Goal: Ask a question

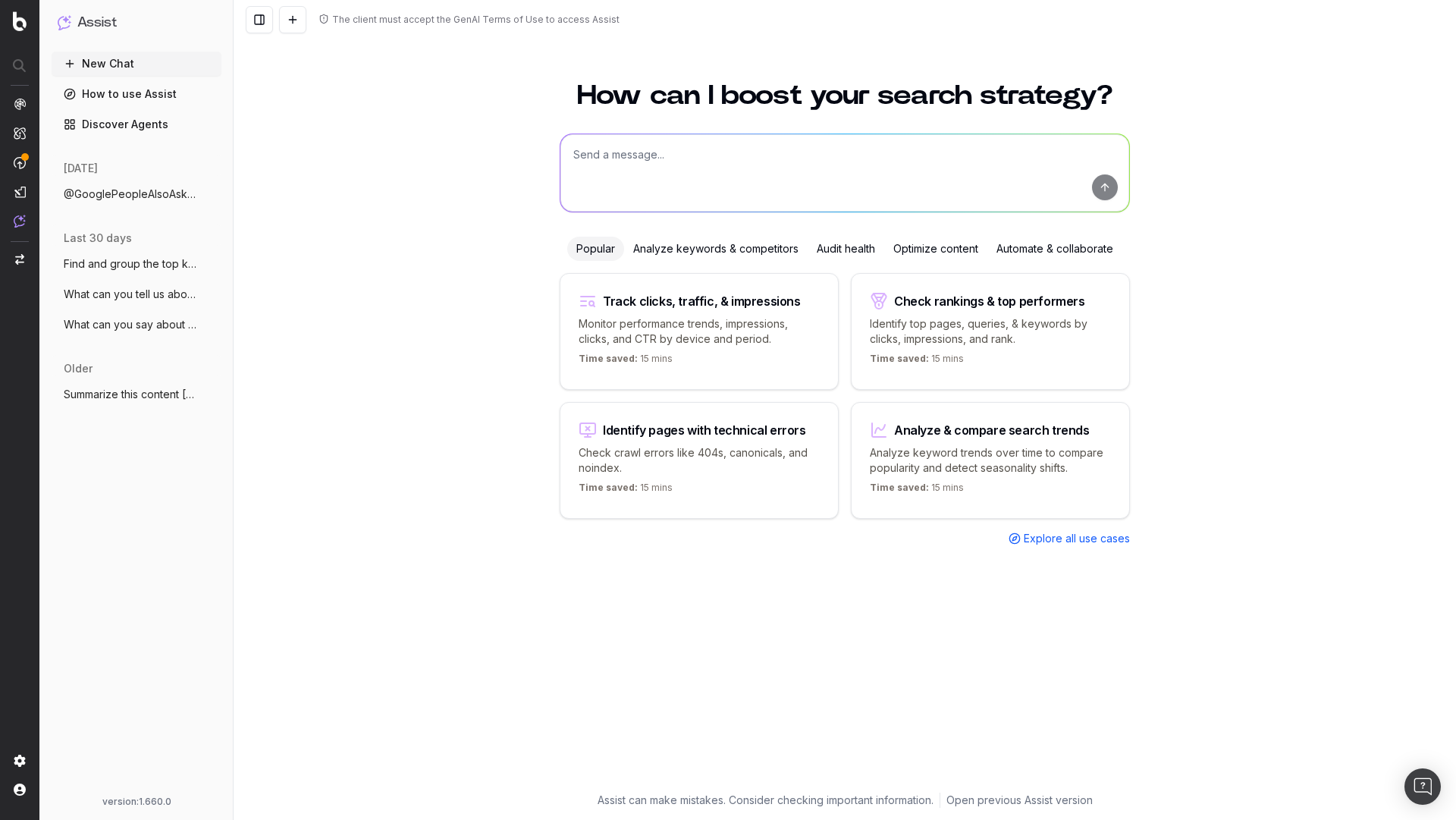
click at [109, 125] on link "Discover Agents" at bounding box center [135, 124] width 170 height 24
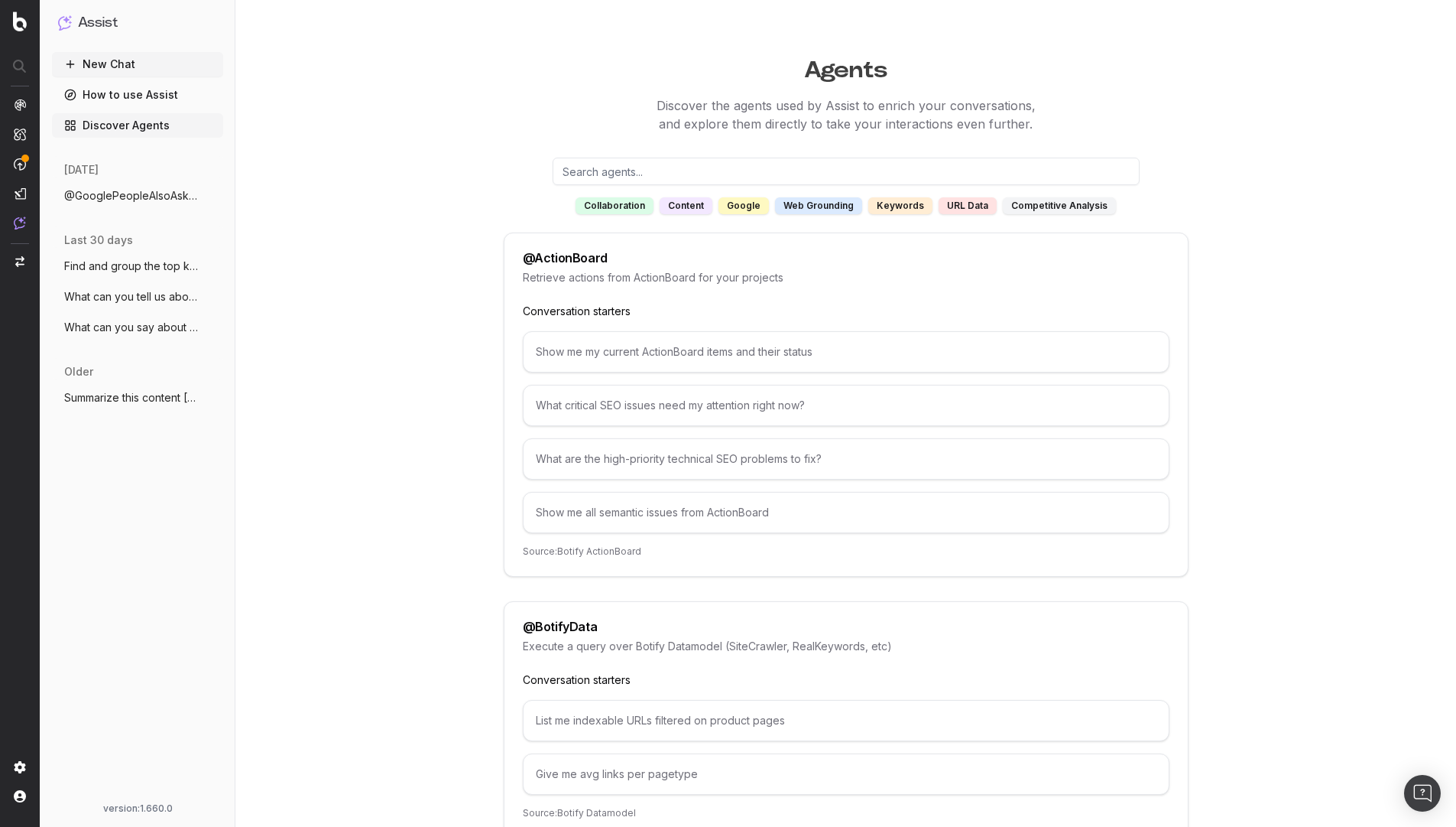
click at [754, 211] on div "google" at bounding box center [743, 205] width 51 height 17
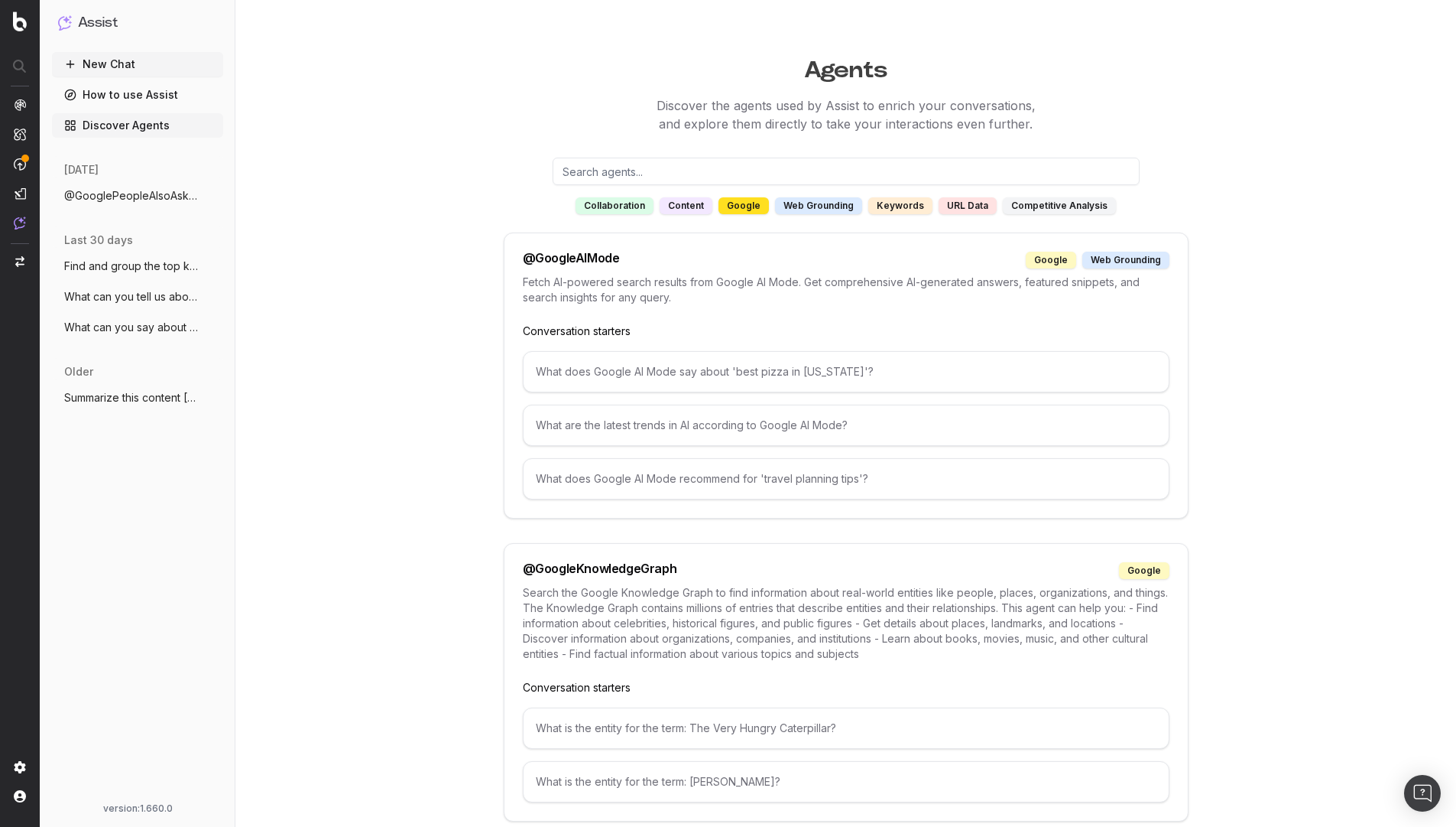
click at [748, 208] on div "google" at bounding box center [743, 205] width 51 height 17
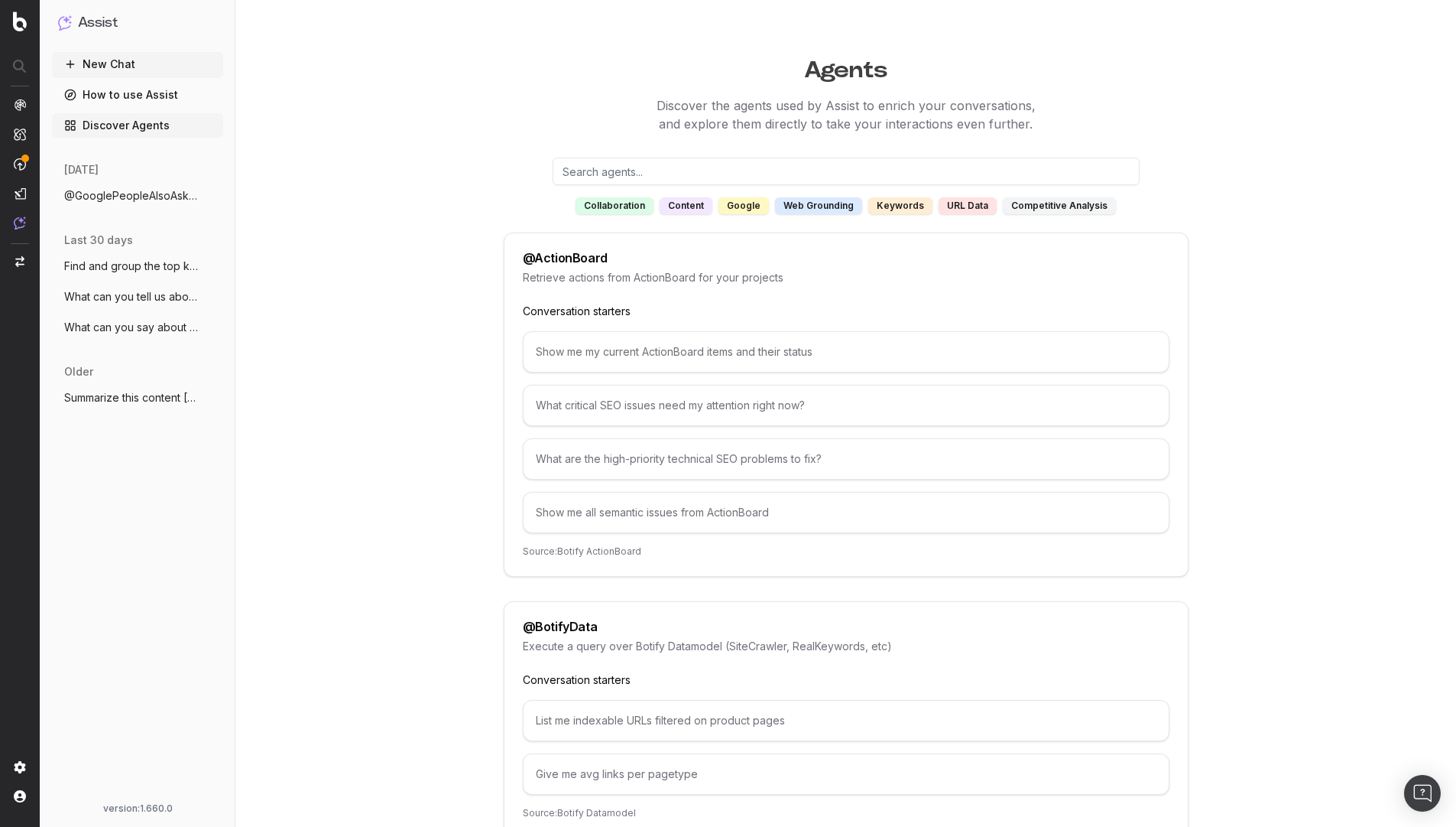
click at [749, 207] on div "google" at bounding box center [743, 205] width 51 height 17
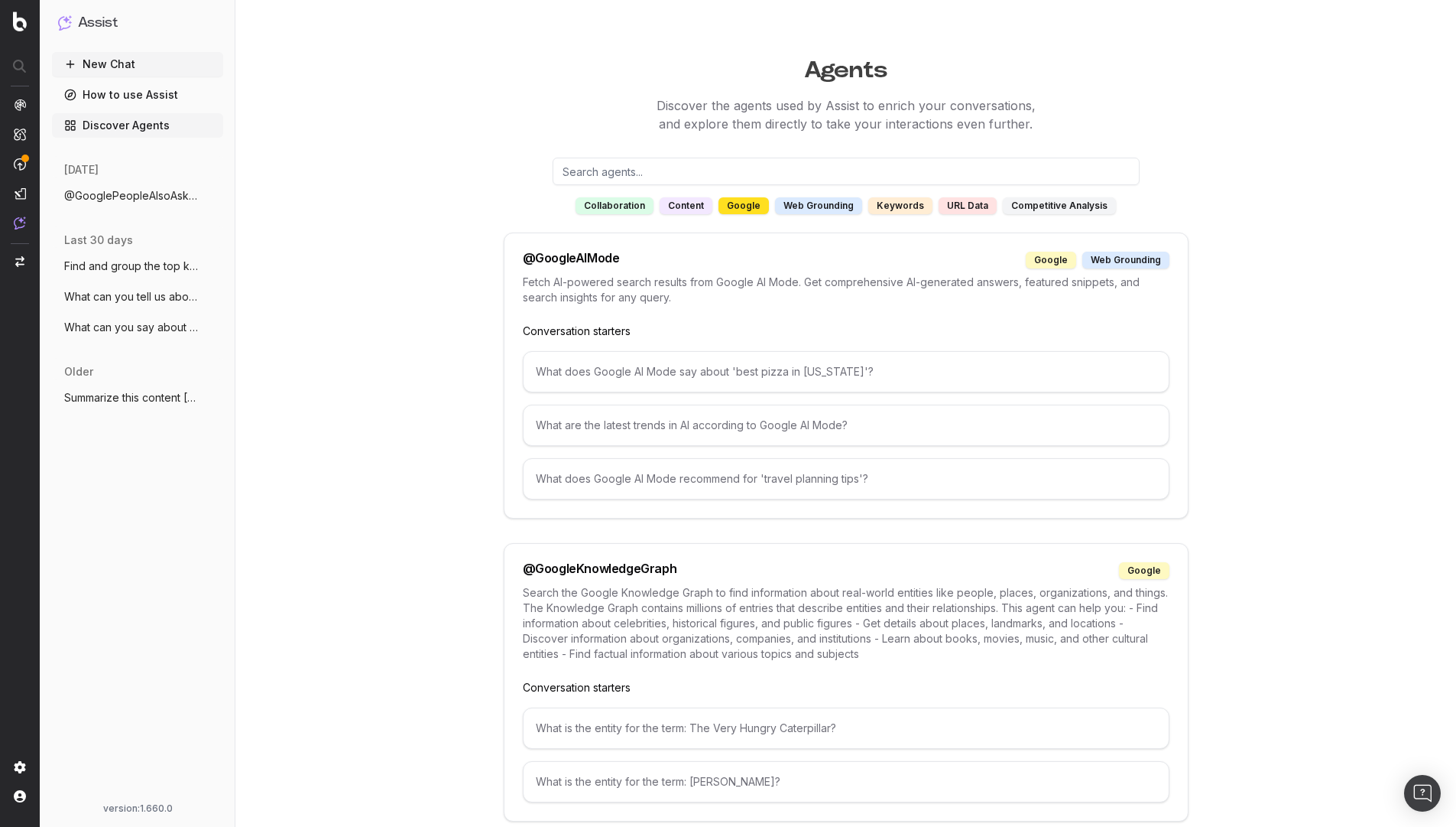
click at [749, 207] on div "google" at bounding box center [743, 205] width 51 height 17
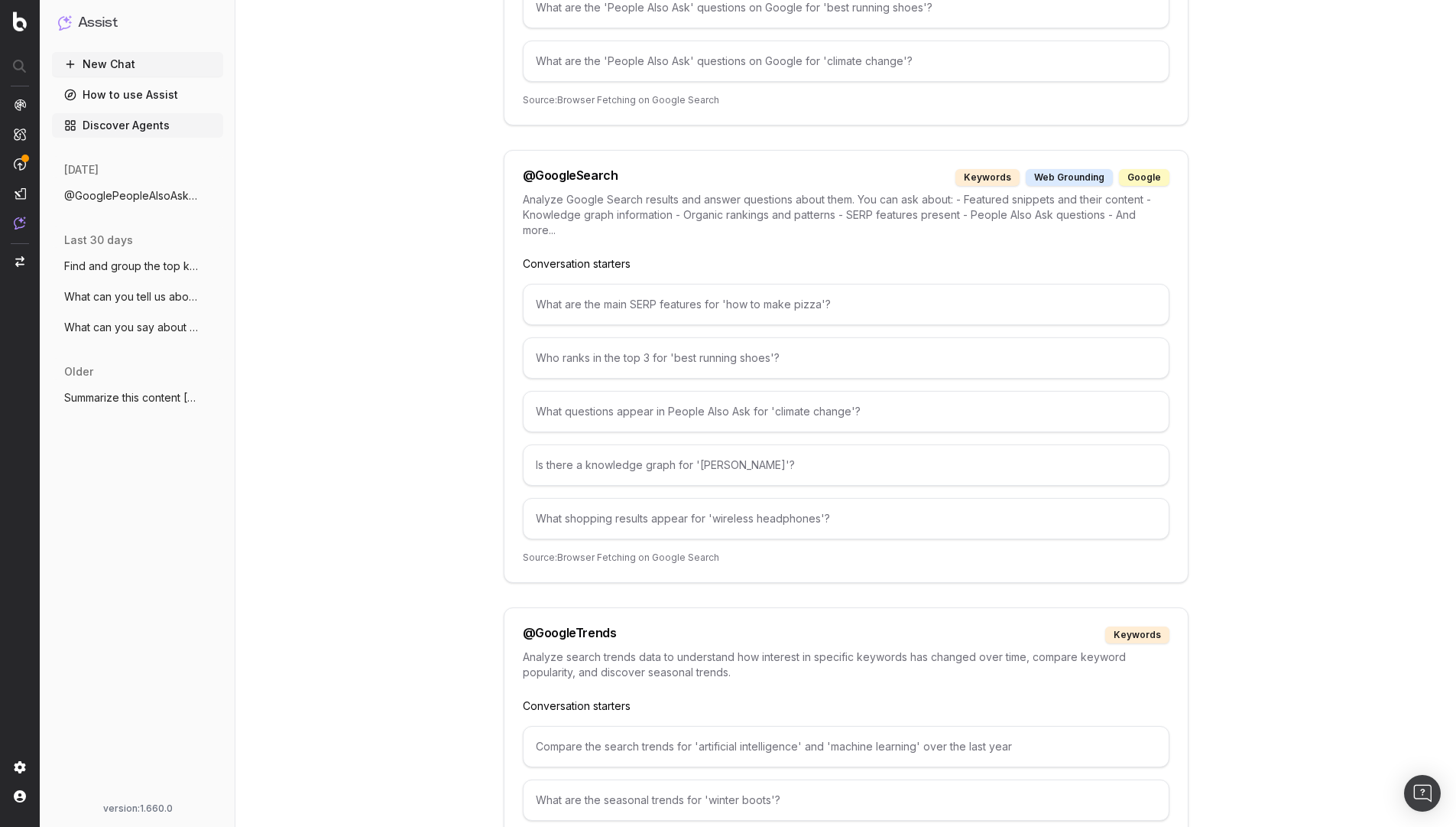
scroll to position [2752, 0]
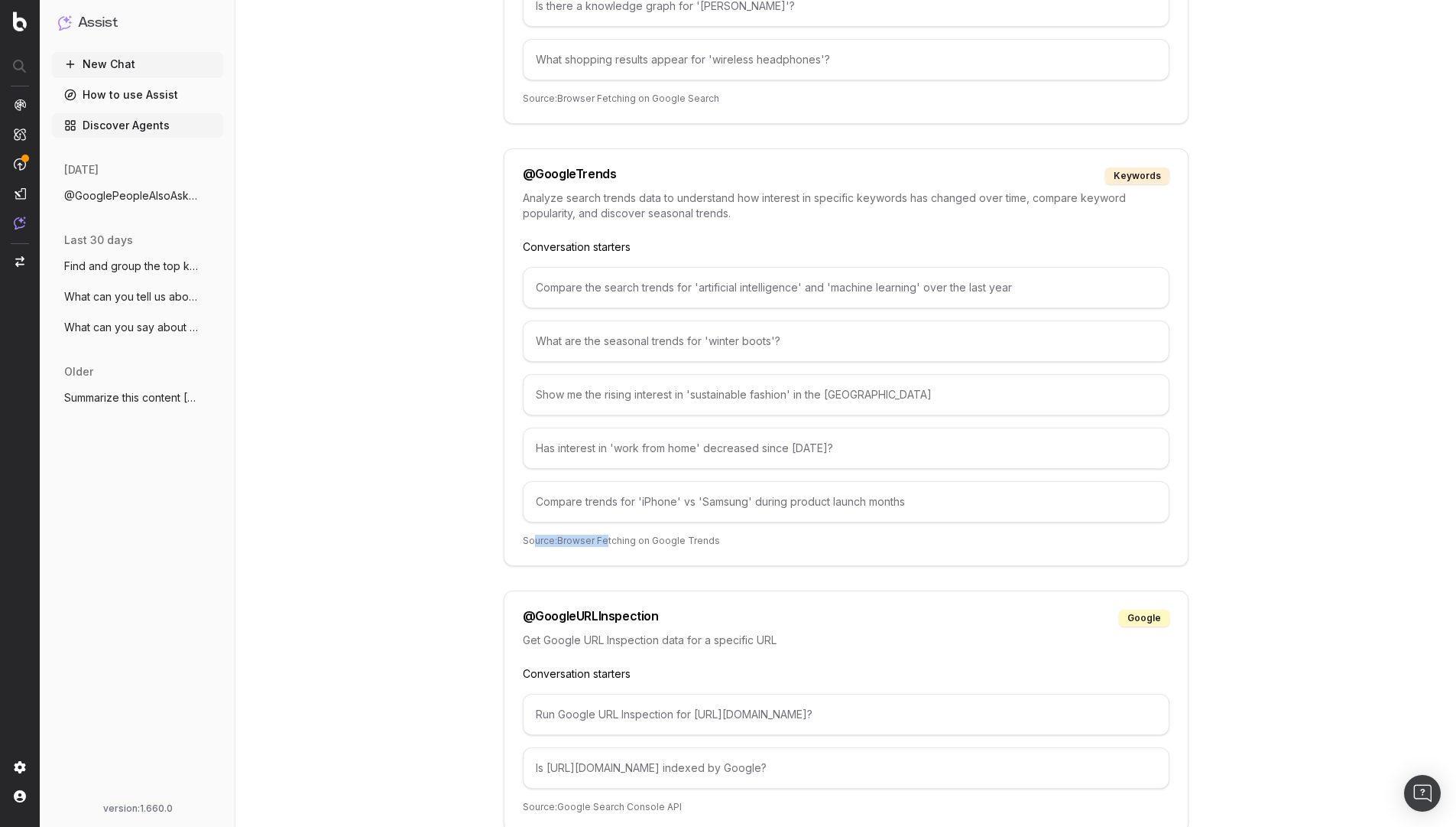
drag, startPoint x: 605, startPoint y: 538, endPoint x: 535, endPoint y: 537, distance: 70.0
click at [535, 537] on p "Source: Browser Fetching on Google Trends" at bounding box center [846, 541] width 647 height 13
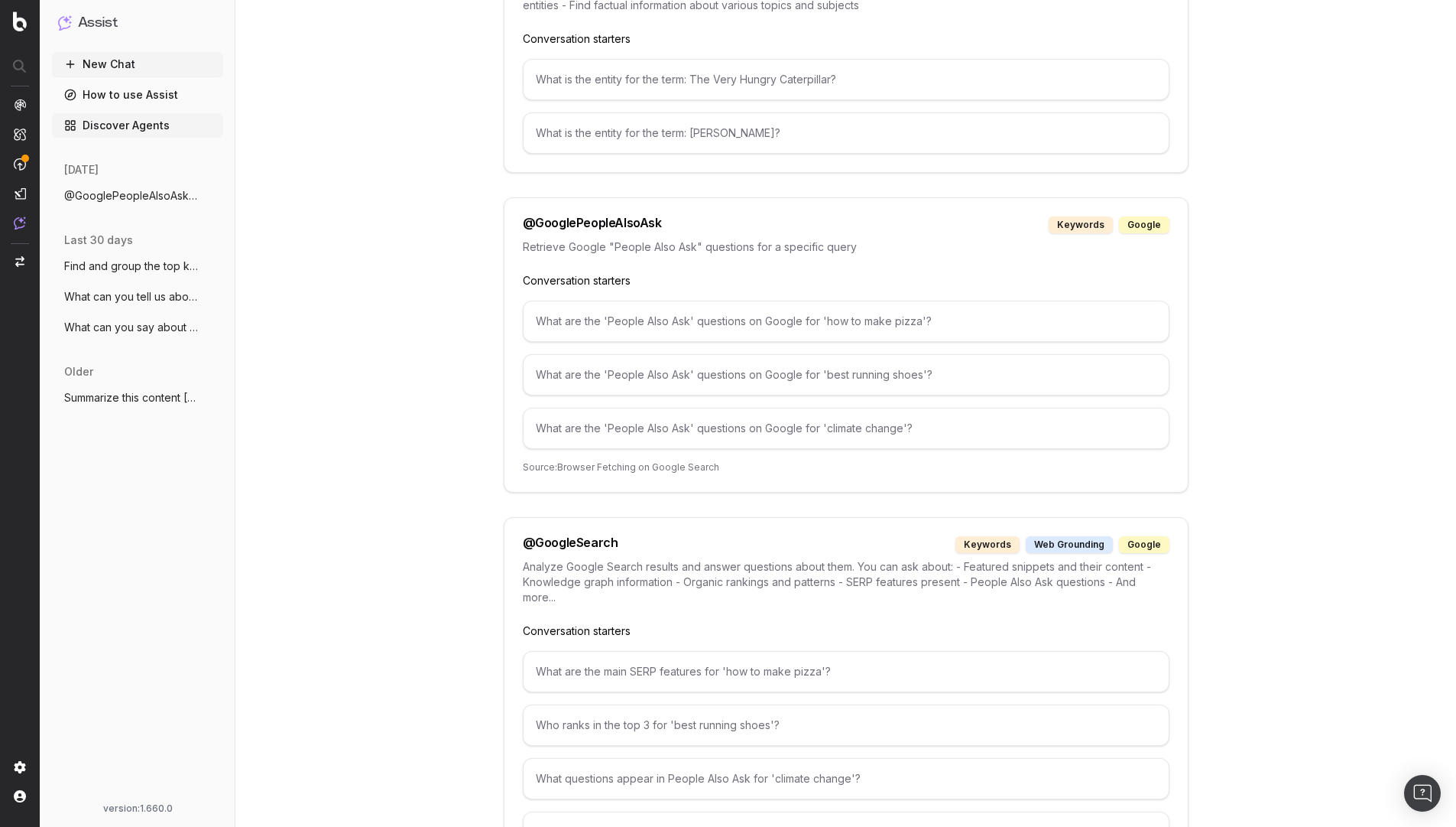
scroll to position [1376, 0]
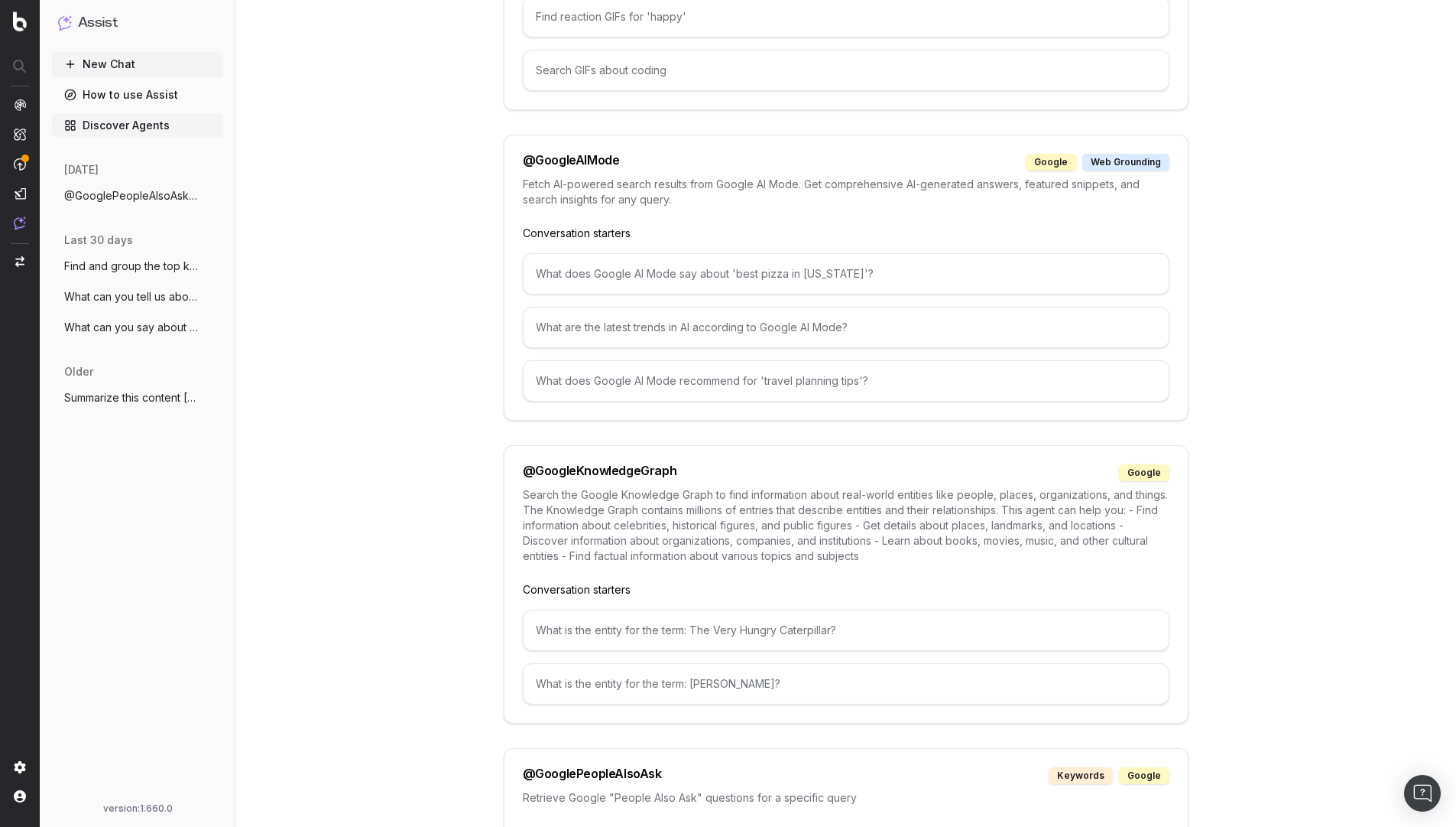
click at [135, 67] on button "New Chat" at bounding box center [137, 63] width 171 height 24
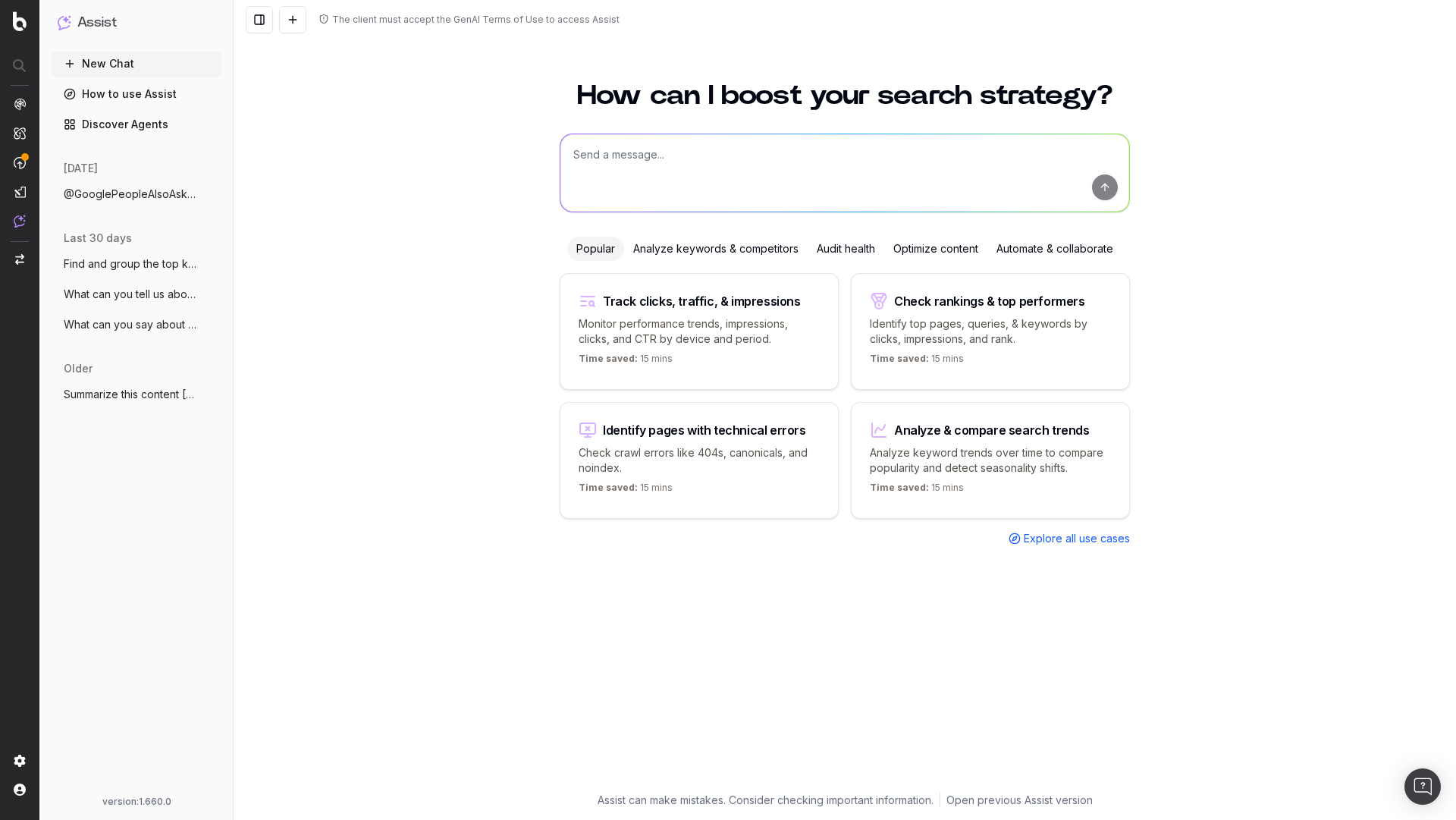
click at [688, 147] on textarea at bounding box center [845, 173] width 569 height 77
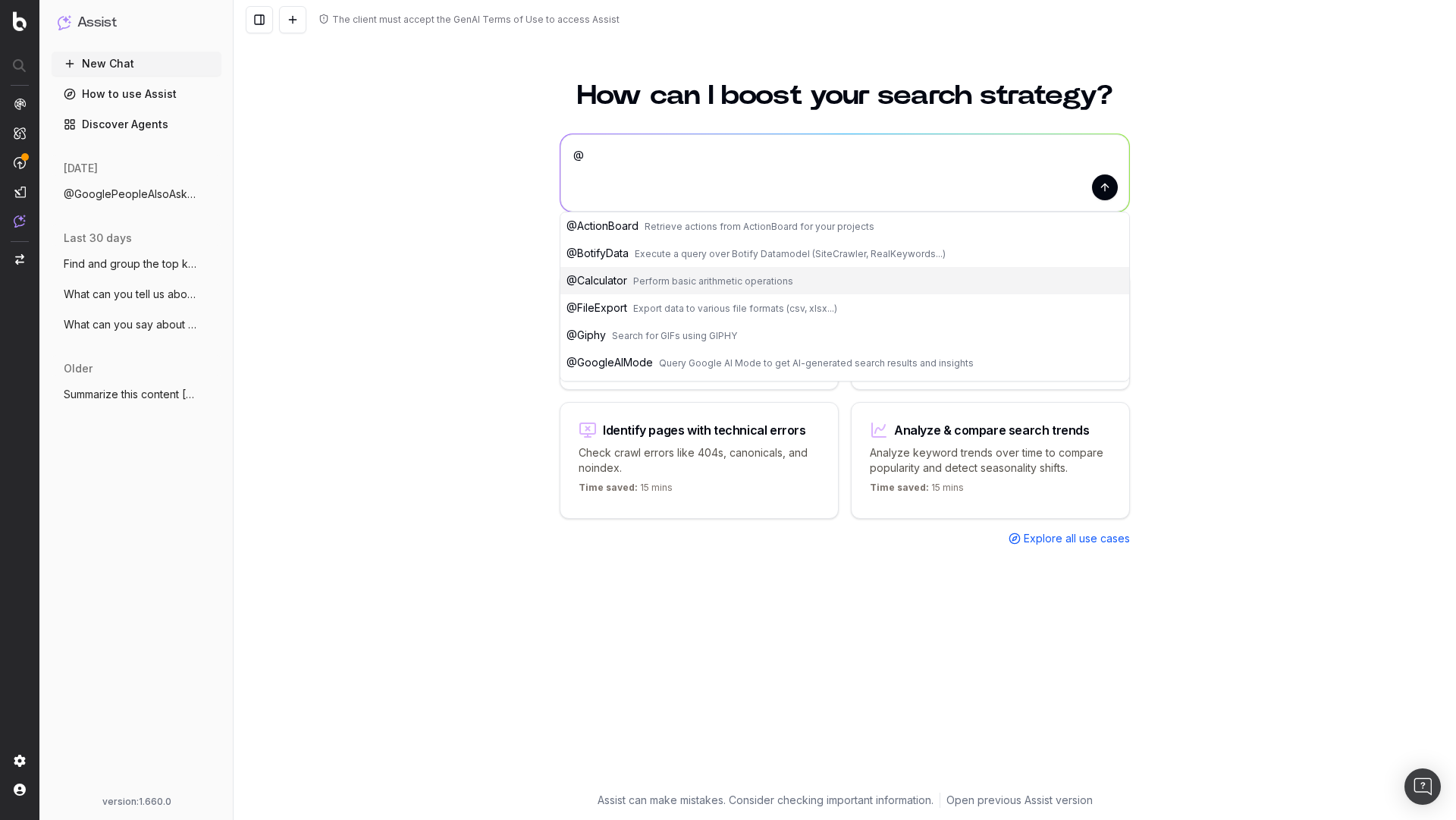
type textarea "@"
click at [98, 130] on link "Discover Agents" at bounding box center [135, 124] width 170 height 24
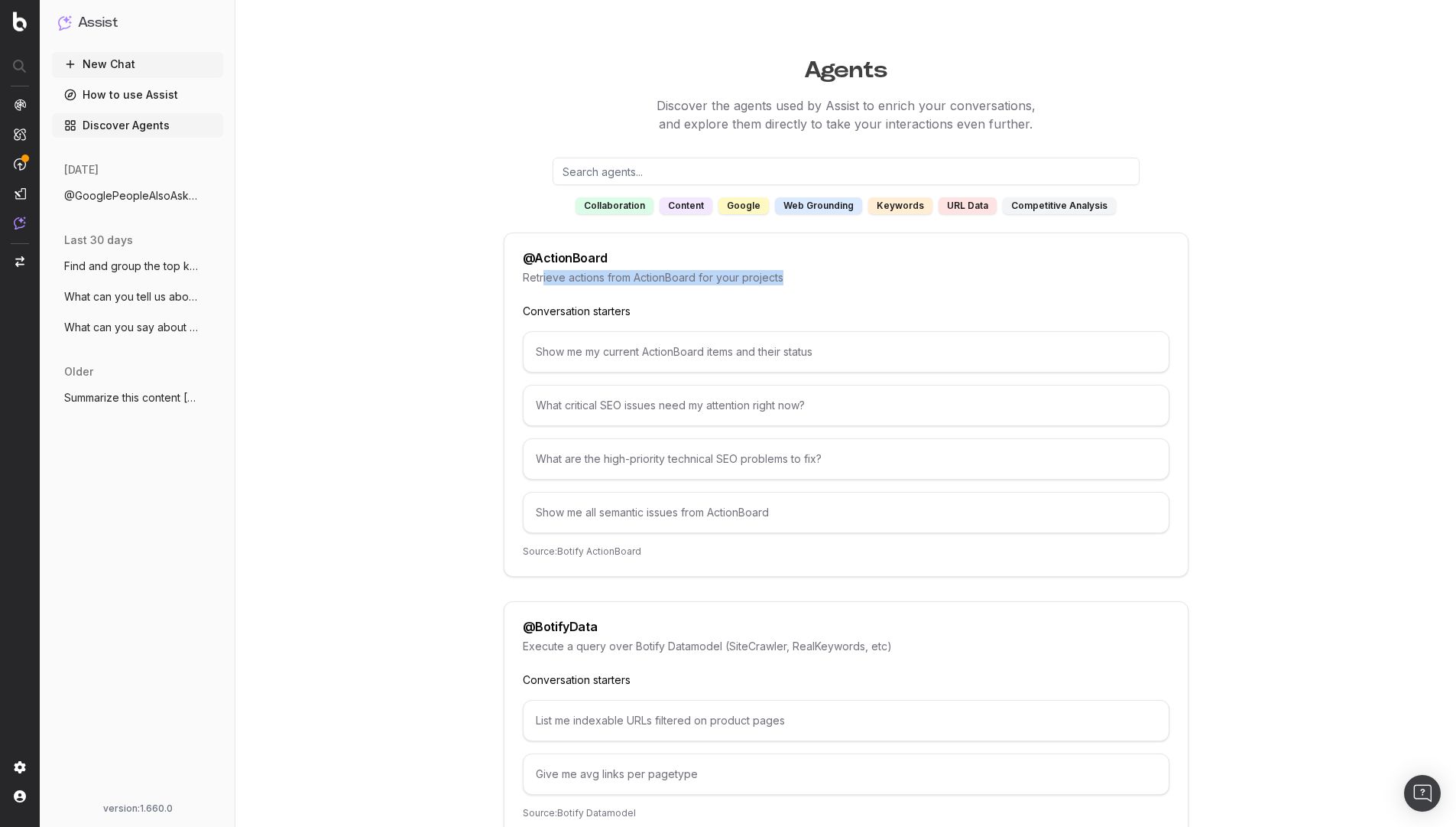
drag, startPoint x: 544, startPoint y: 279, endPoint x: 773, endPoint y: 293, distance: 229.4
click at [769, 293] on div "Retrieve actions from ActionBoard for your projects" at bounding box center [846, 286] width 647 height 33
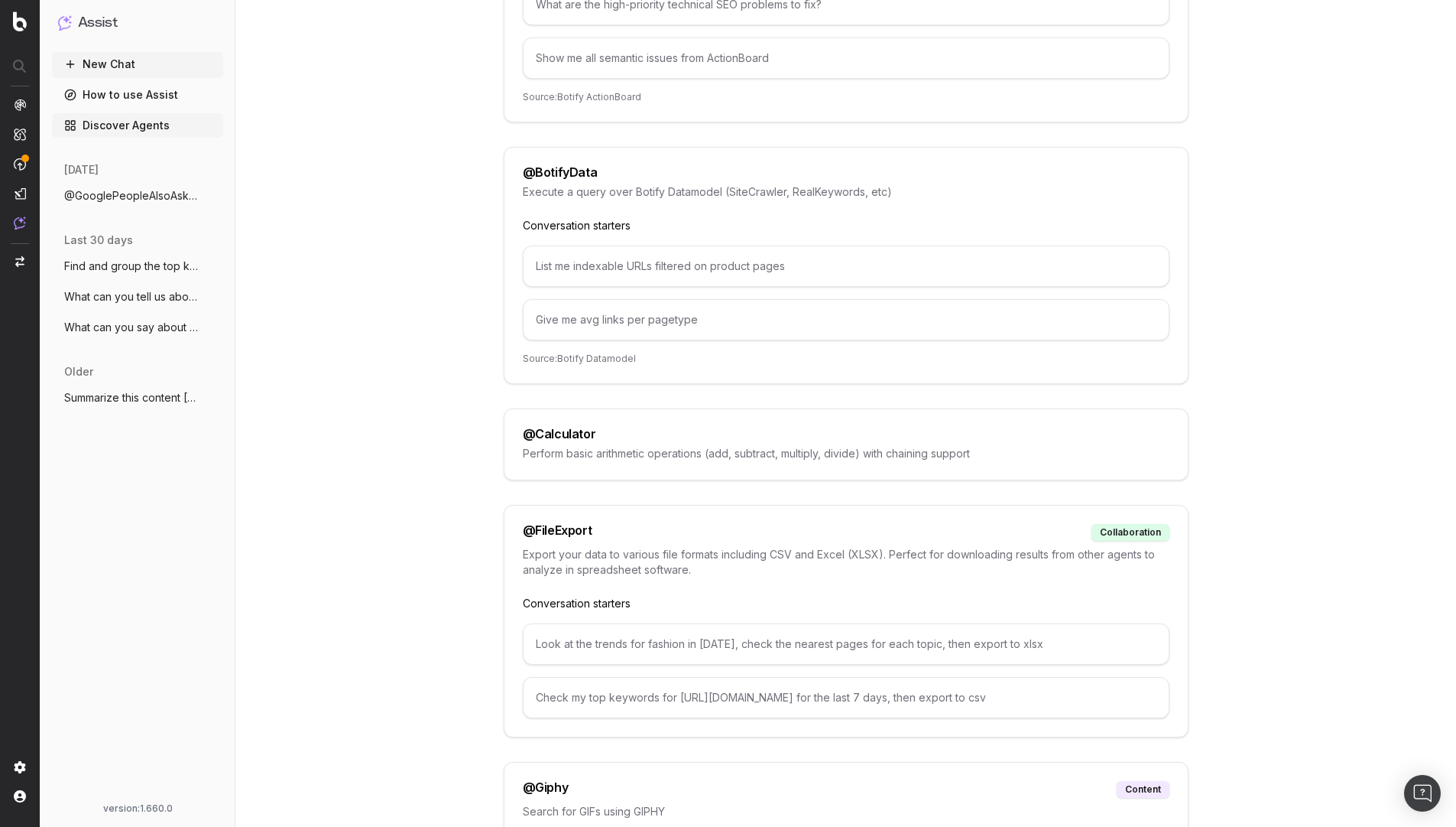
scroll to position [459, 0]
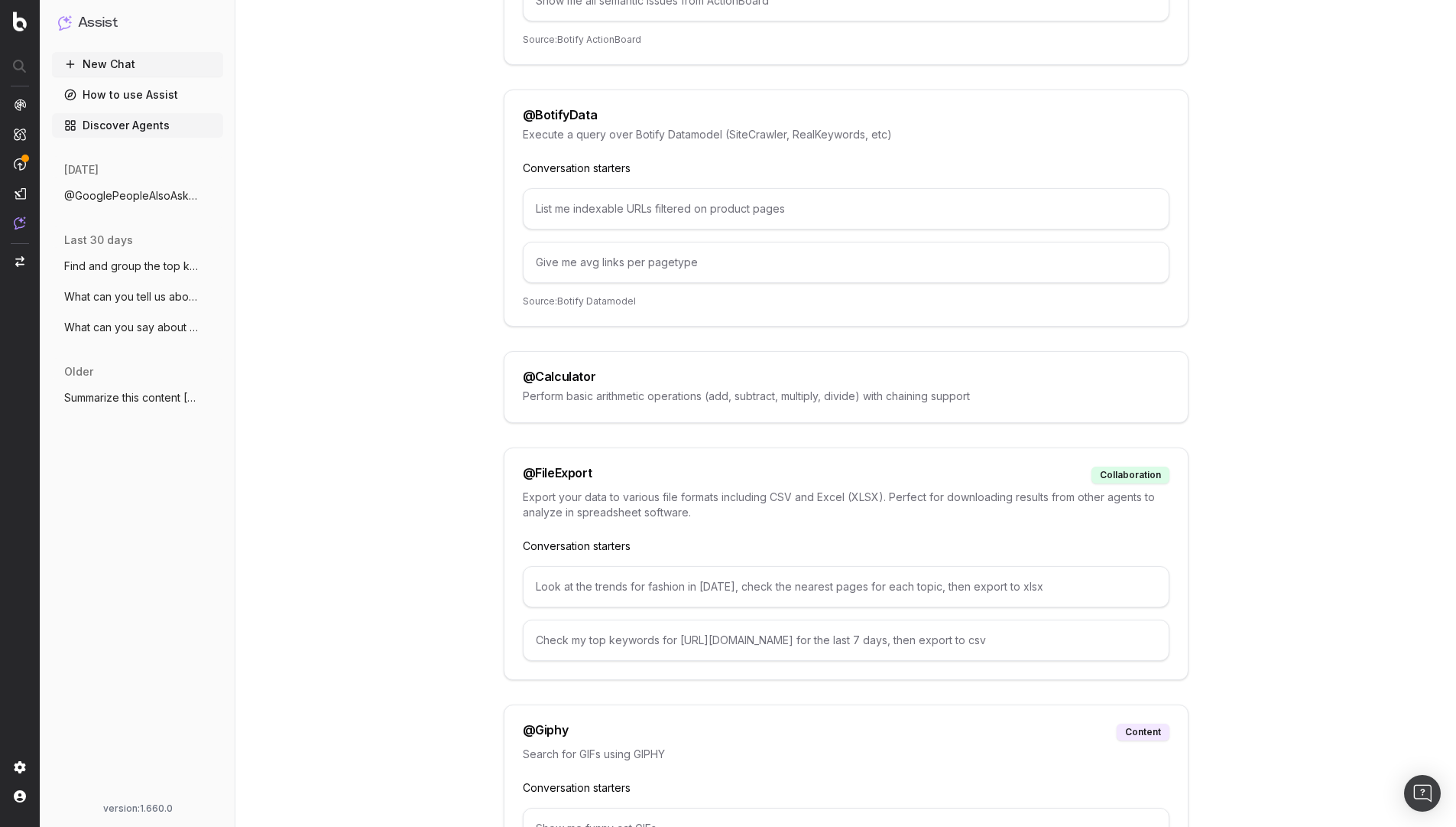
scroll to position [550, 0]
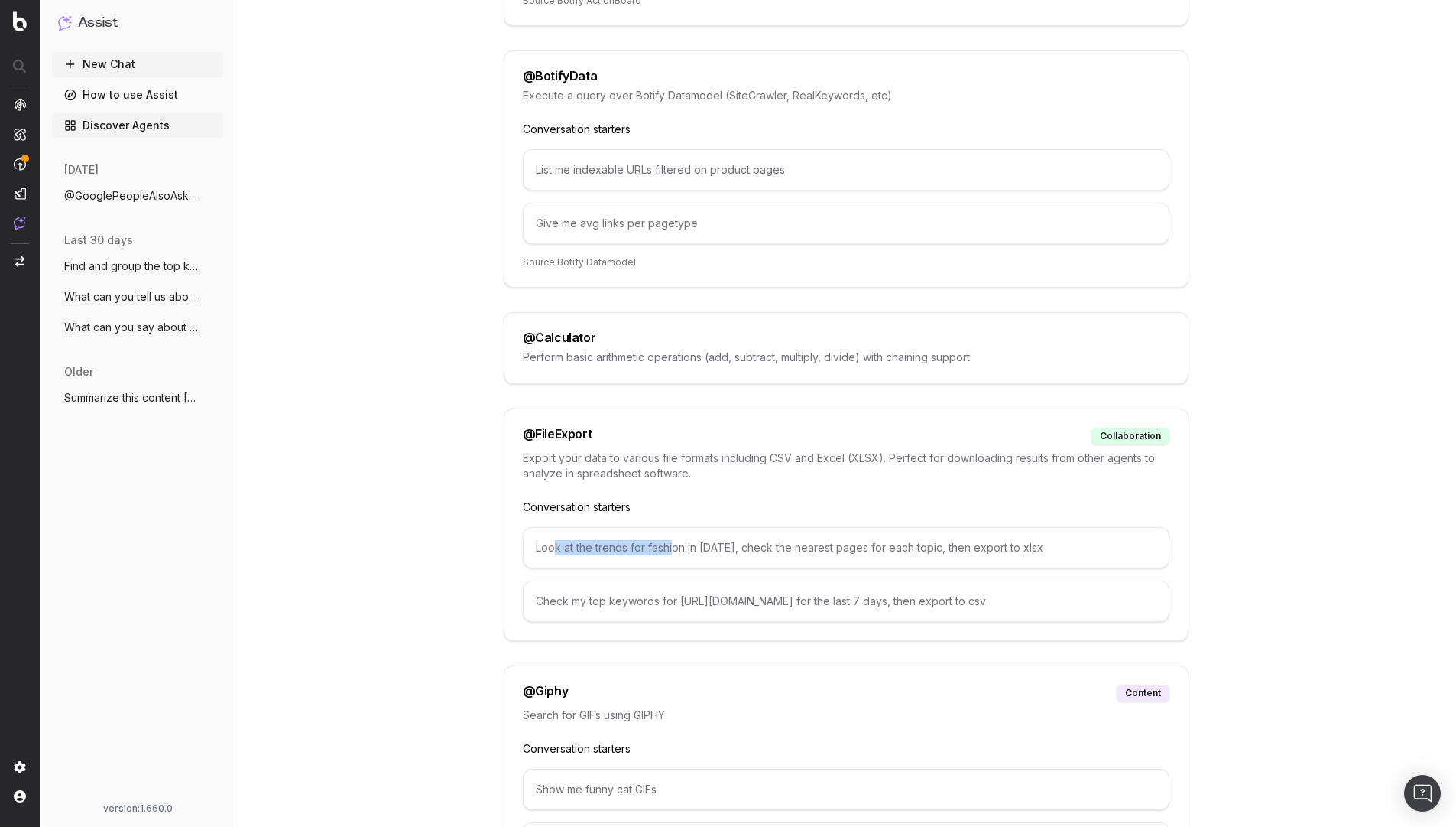
drag, startPoint x: 670, startPoint y: 550, endPoint x: 555, endPoint y: 540, distance: 115.4
click at [555, 540] on div "Look at the trends for fashion in [DATE], check the nearest pages for each topi…" at bounding box center [846, 547] width 647 height 42
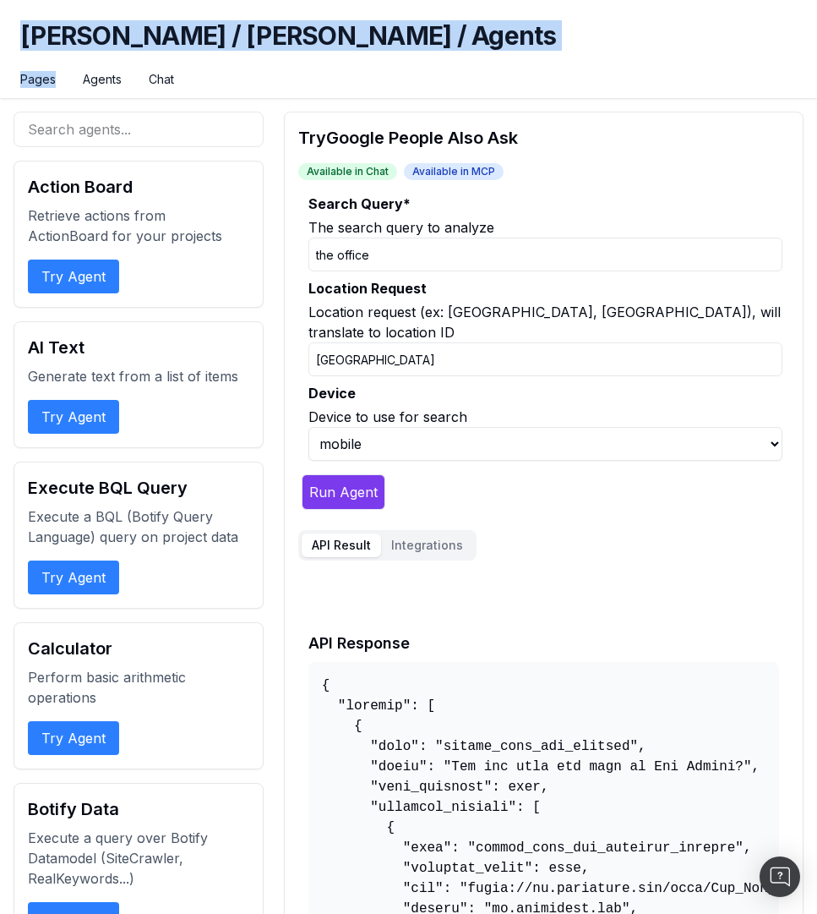
click at [477, 25] on h1 "myer / myer / Agents" at bounding box center [408, 45] width 777 height 51
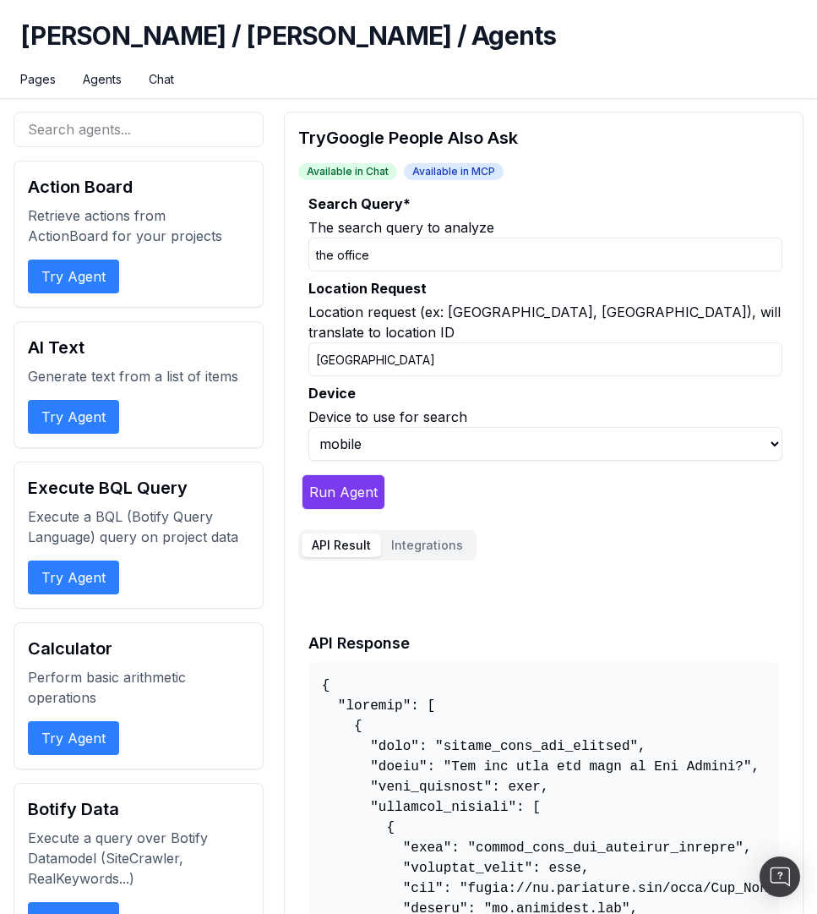
click at [431, 55] on h1 "myer / myer / Agents" at bounding box center [408, 45] width 777 height 51
